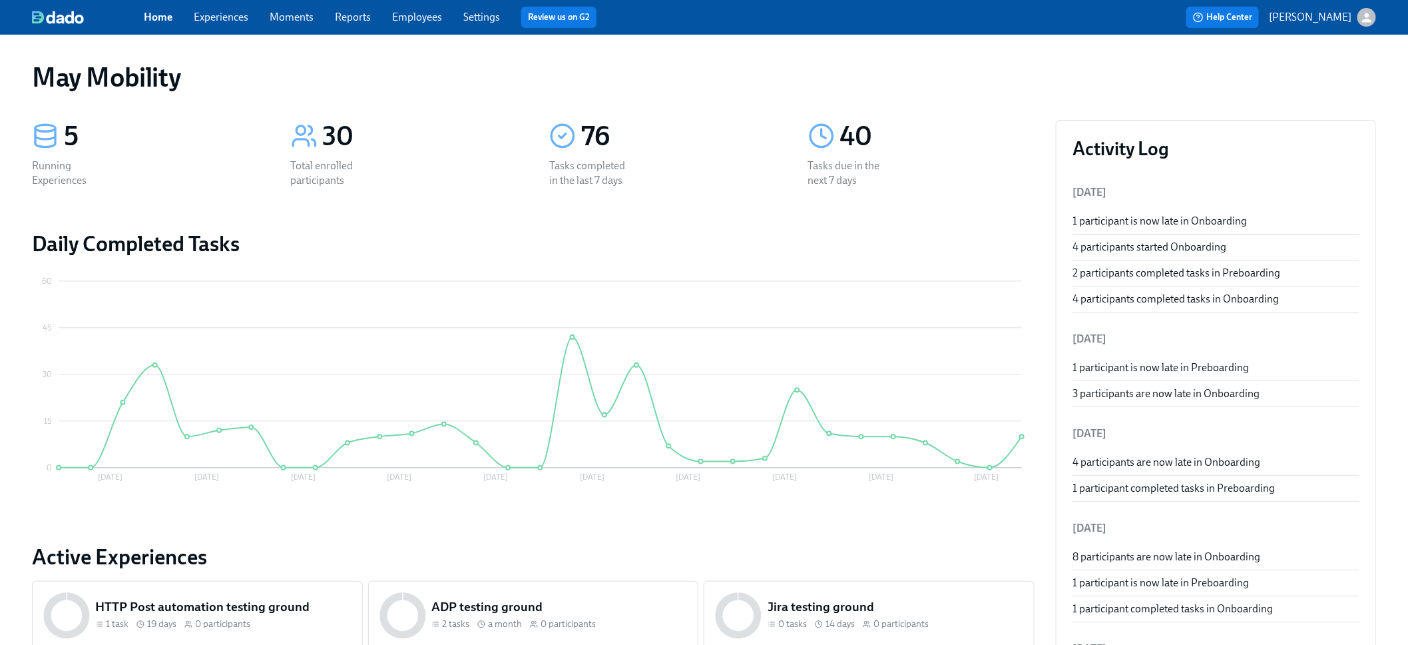
click at [425, 18] on link "Employees" at bounding box center [417, 17] width 50 height 13
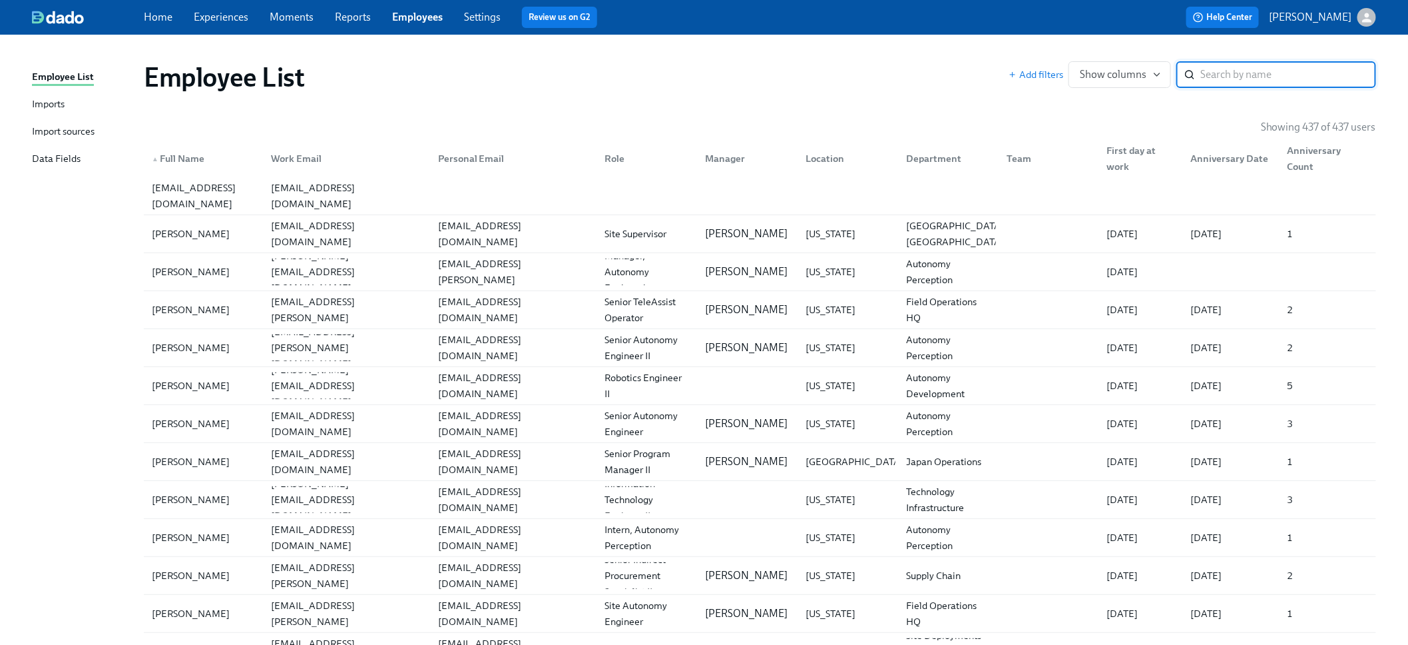
click at [42, 105] on div "Imports" at bounding box center [48, 105] width 33 height 17
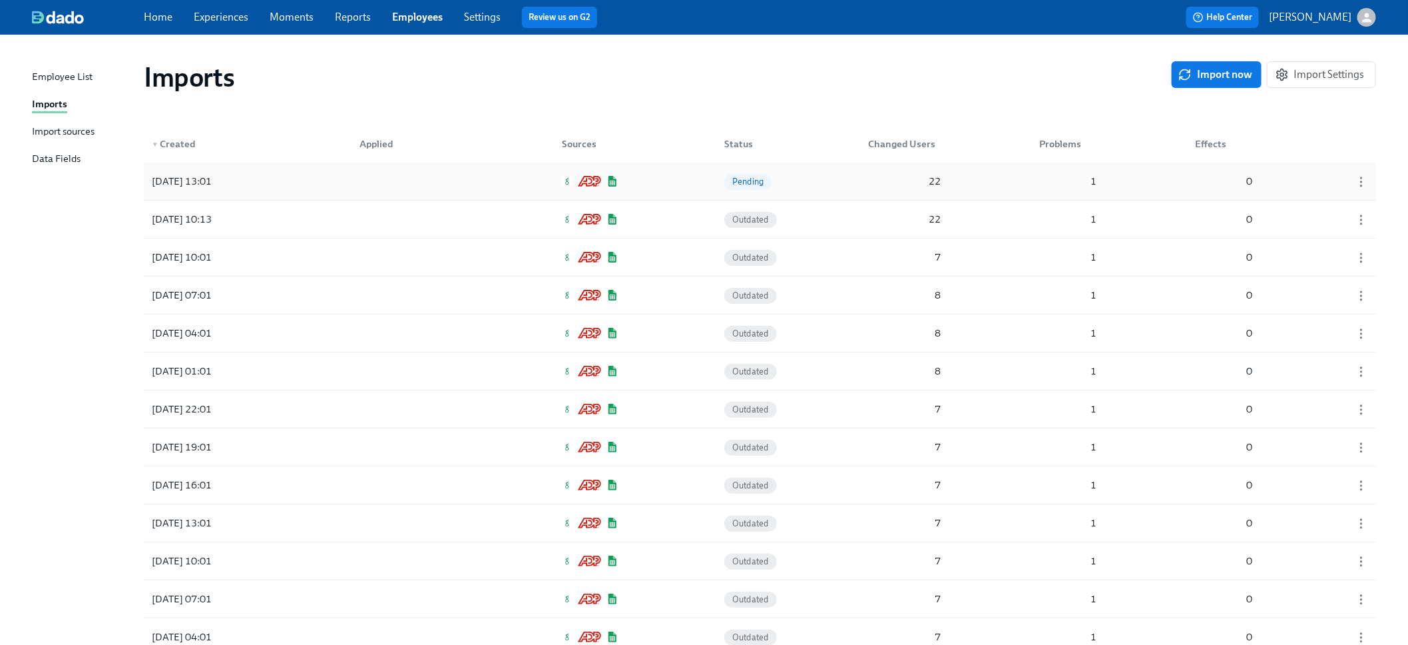
click at [440, 186] on div at bounding box center [409, 181] width 120 height 27
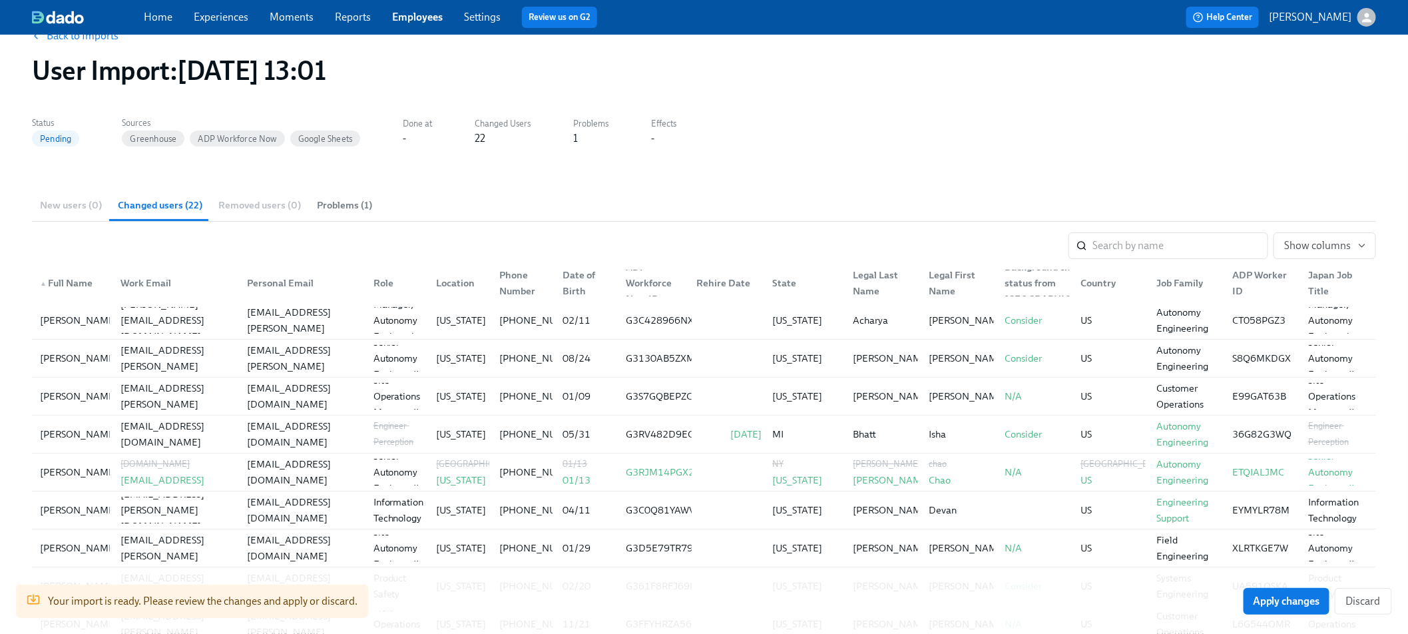
scroll to position [27, 0]
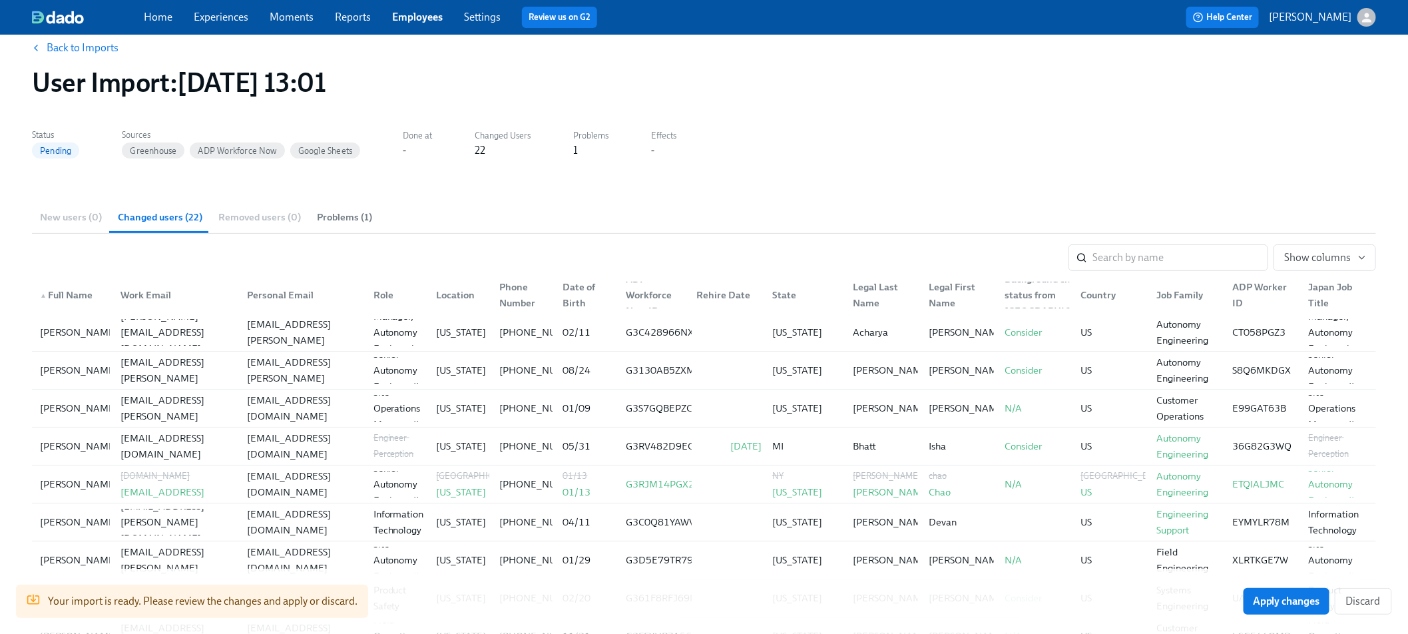
click at [335, 216] on span "Problems (1)" at bounding box center [344, 217] width 55 height 15
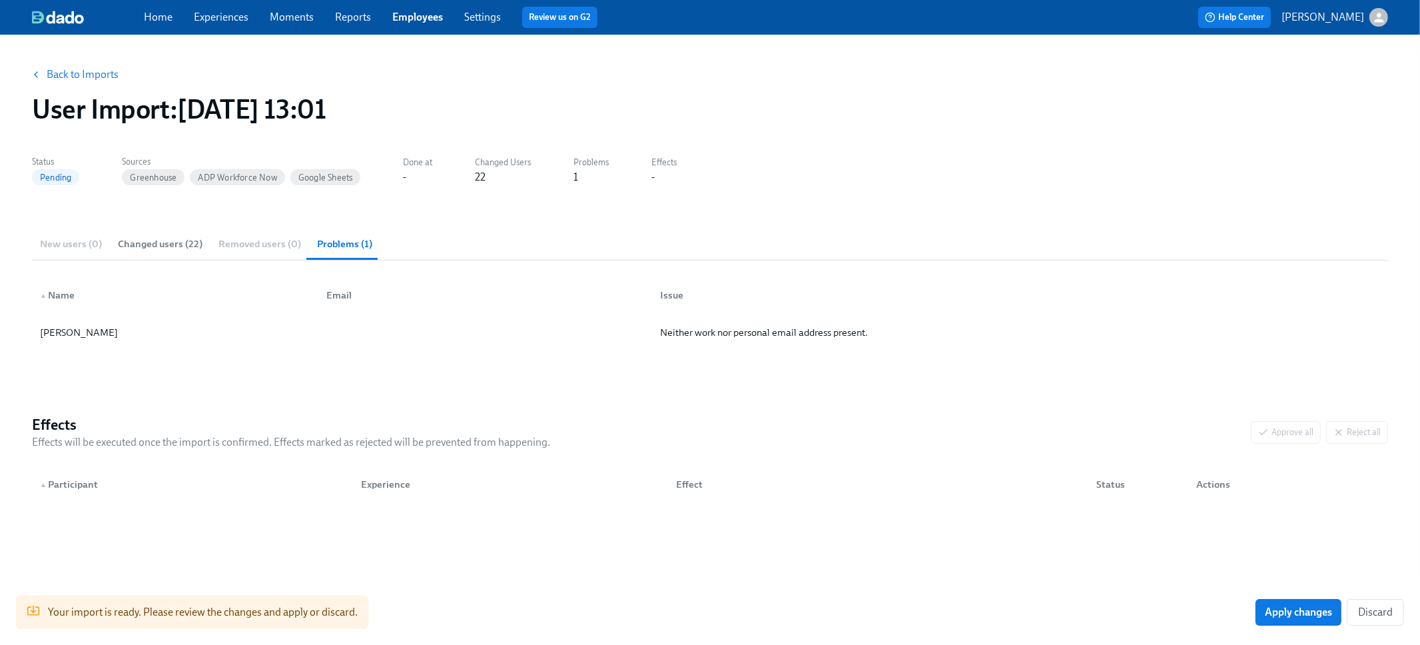
click at [178, 240] on span "Changed users (22)" at bounding box center [160, 243] width 85 height 15
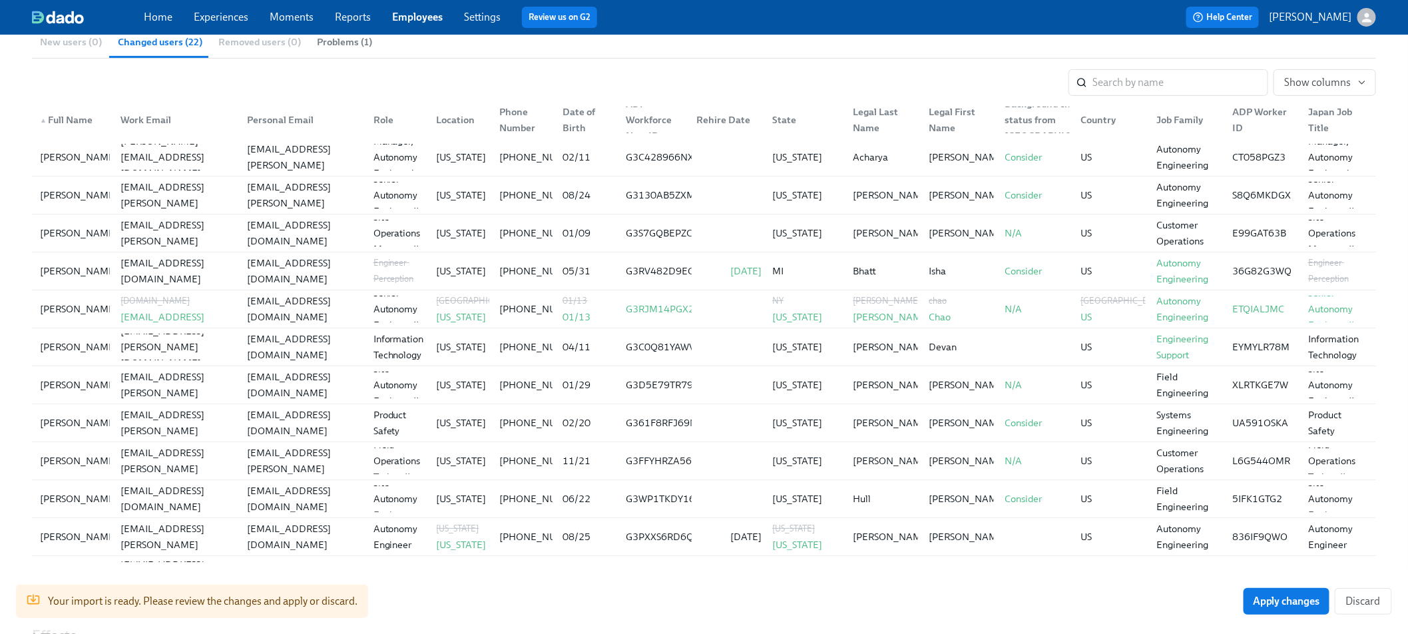
scroll to position [198, 0]
